Goal: Use online tool/utility: Utilize a website feature to perform a specific function

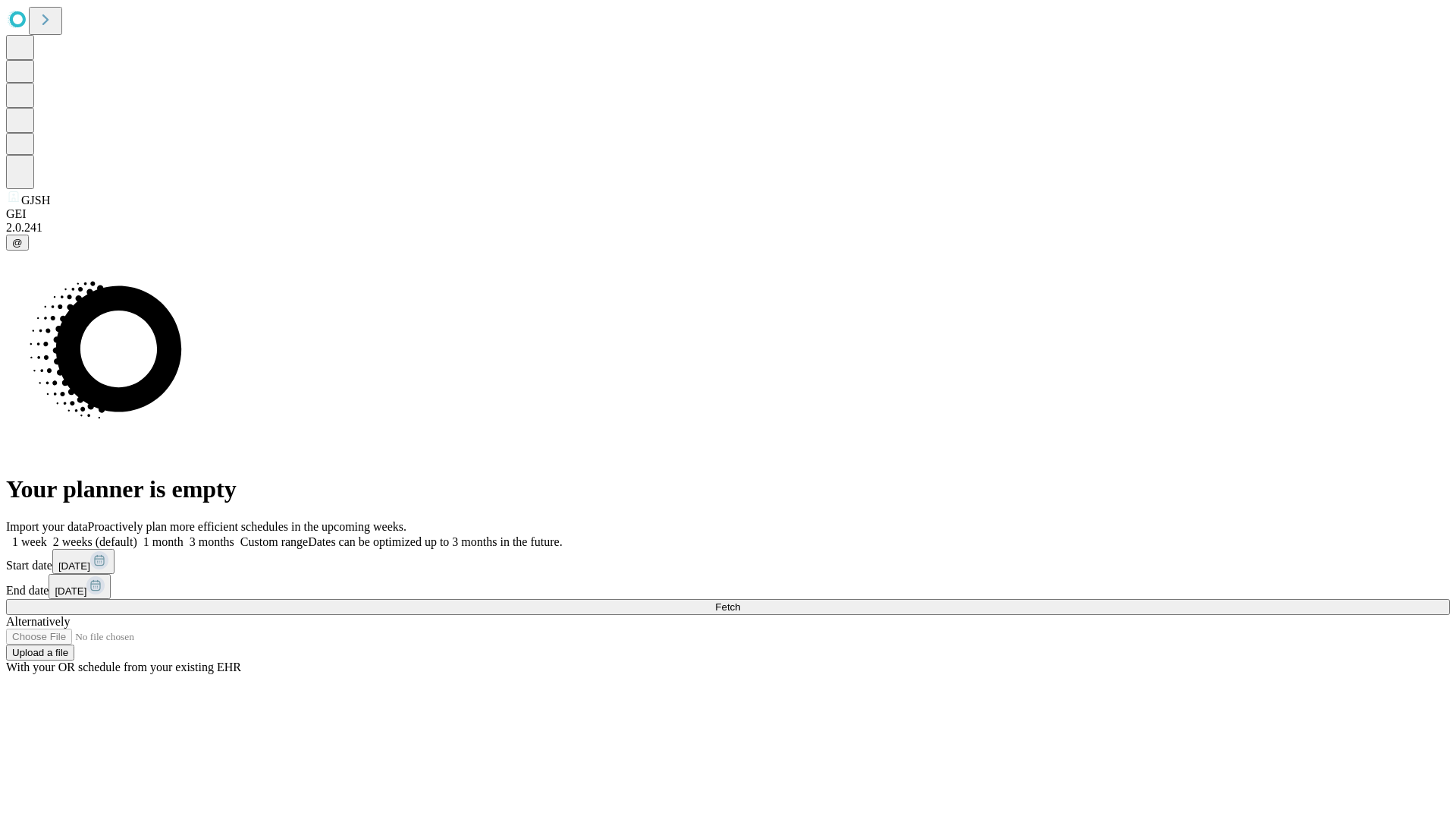
click at [740, 601] on span "Fetch" at bounding box center [728, 606] width 25 height 11
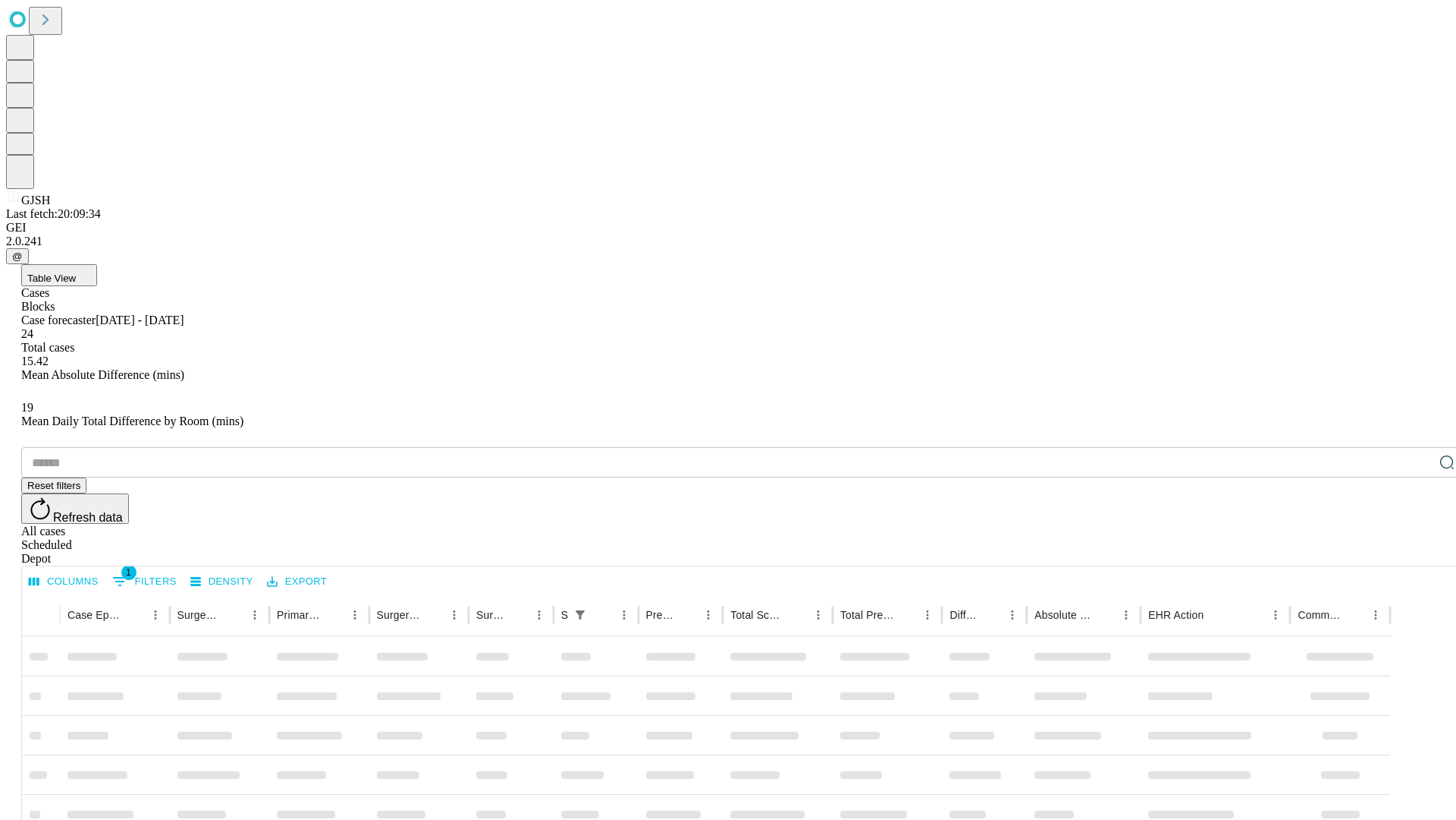
click at [76, 273] on span "Table View" at bounding box center [52, 278] width 49 height 11
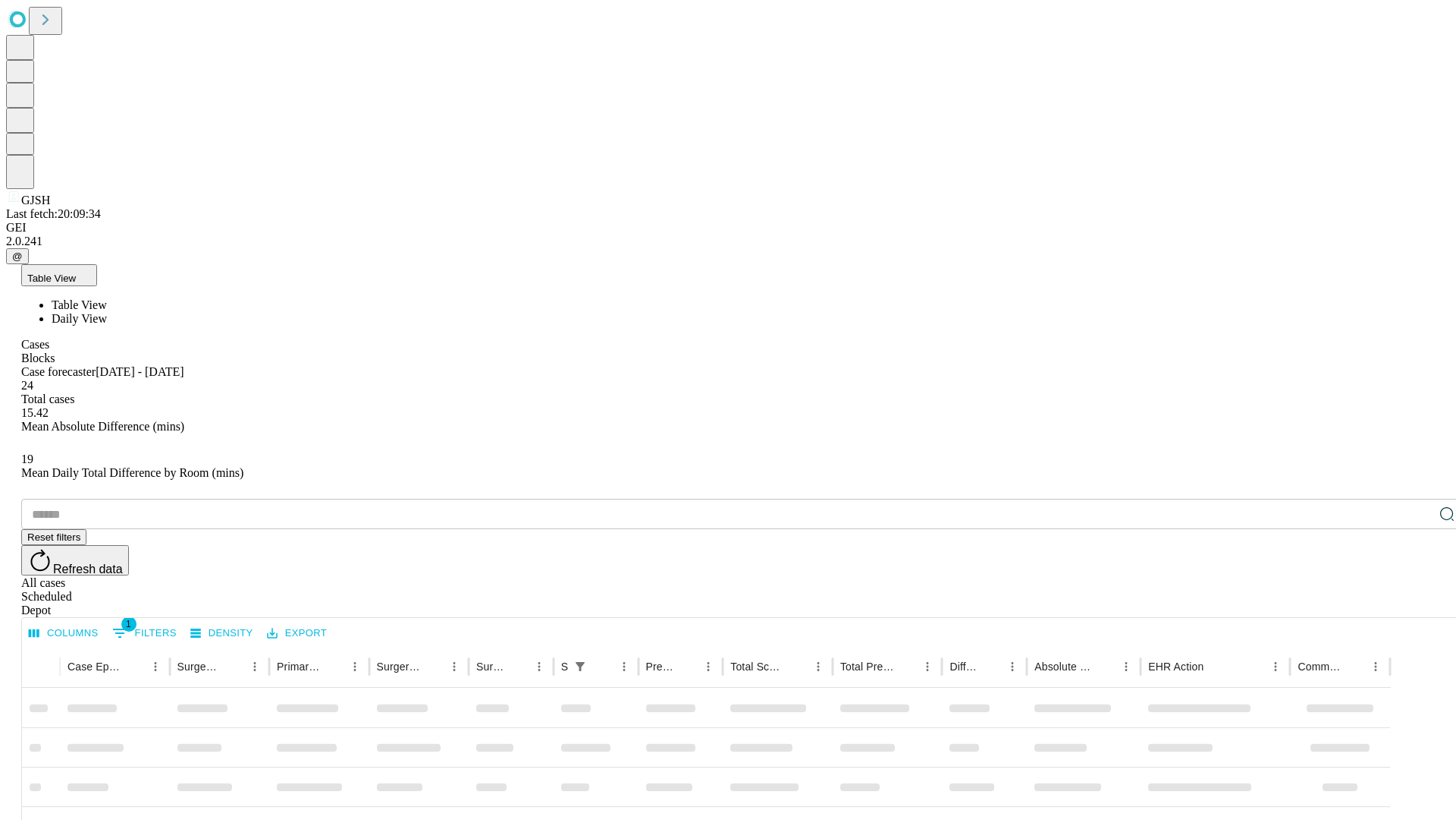
click at [107, 312] on span "Daily View" at bounding box center [79, 318] width 56 height 13
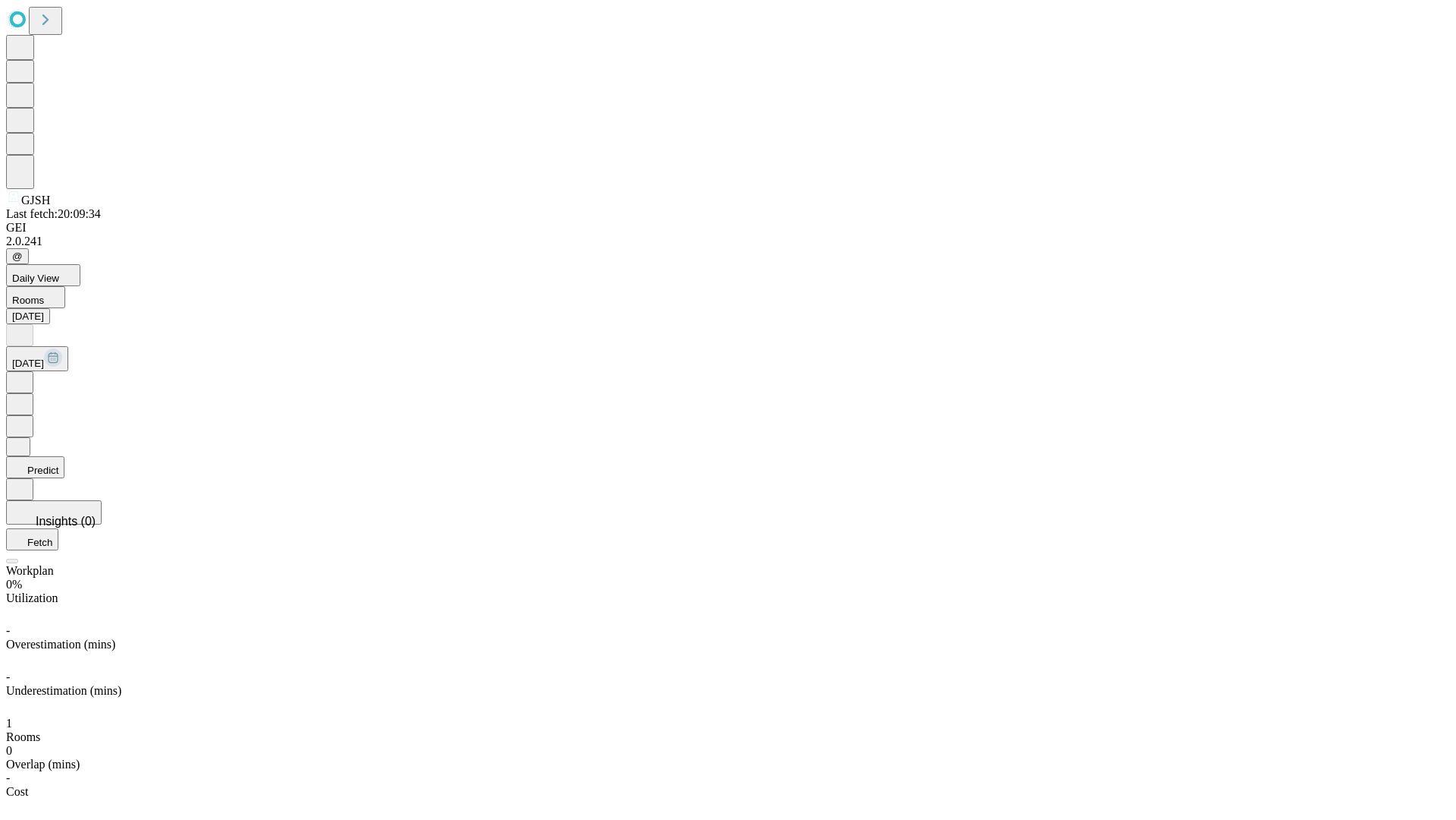
click at [64, 456] on button "Predict" at bounding box center [35, 467] width 58 height 22
